Goal: Transaction & Acquisition: Purchase product/service

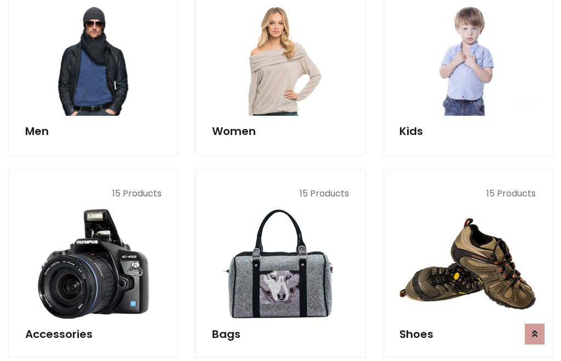
scroll to position [795, 0]
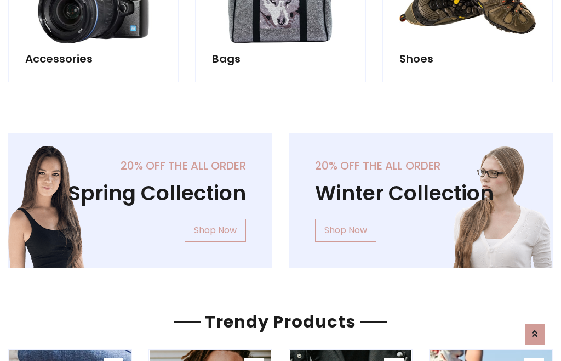
click at [281, 196] on div "20% off the all order Winter Collection Shop Now" at bounding box center [421, 209] width 281 height 153
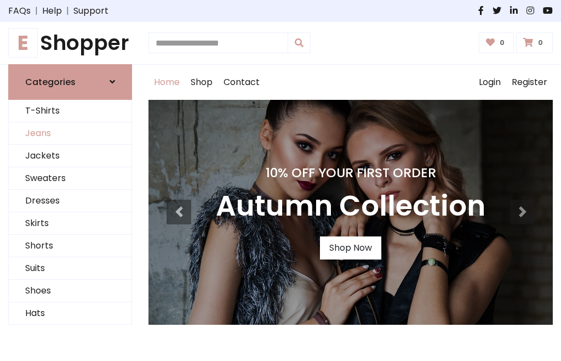
click at [70, 133] on link "Jeans" at bounding box center [70, 133] width 123 height 22
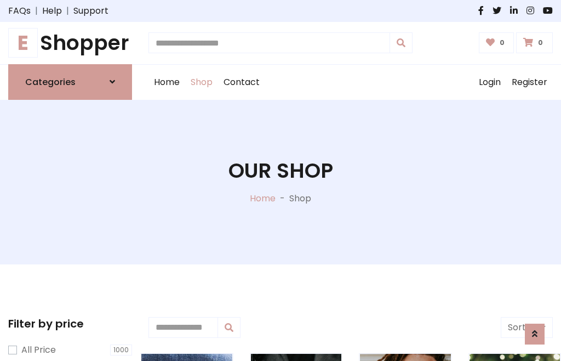
scroll to position [346, 0]
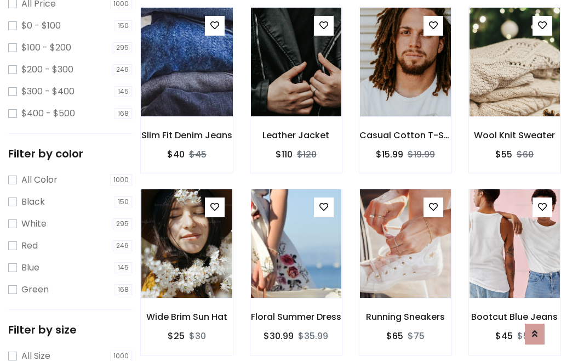
click at [186, 85] on img at bounding box center [186, 61] width 109 height 263
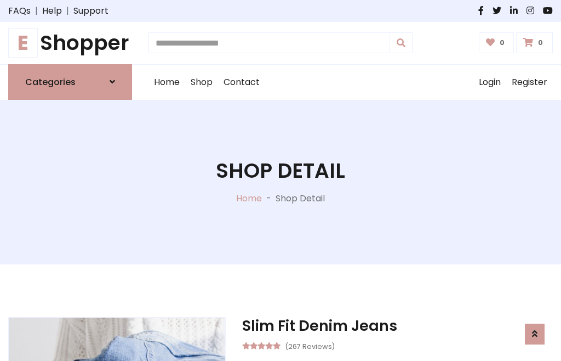
scroll to position [118, 0]
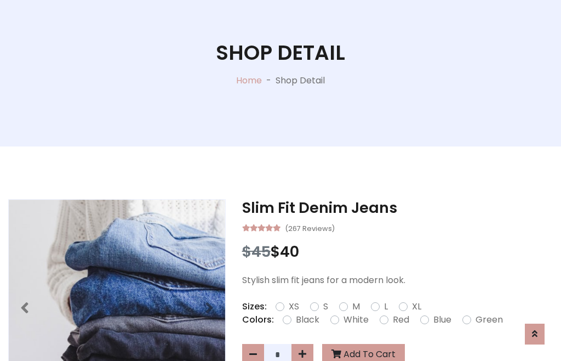
click at [400, 319] on label "Red" at bounding box center [401, 319] width 16 height 13
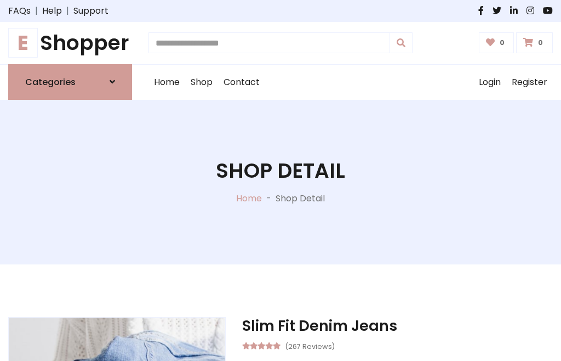
click at [281, 180] on h1 "Shop Detail" at bounding box center [280, 170] width 129 height 25
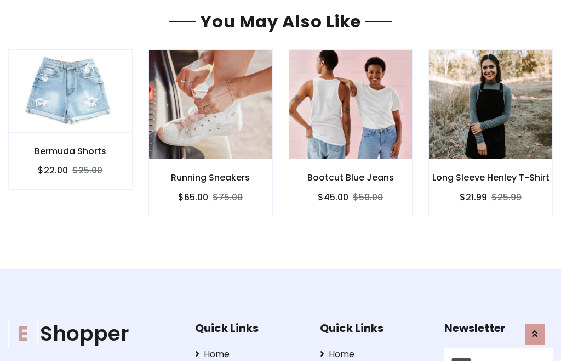
type input "******"
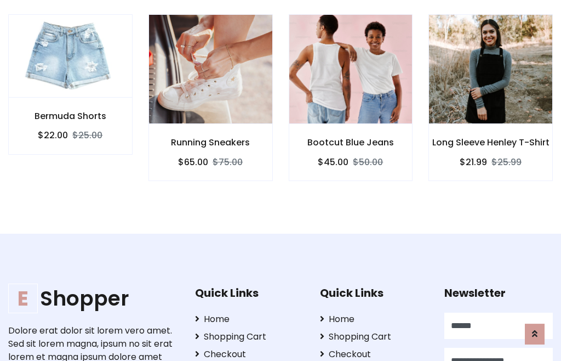
scroll to position [0, 1]
type input "**********"
